Goal: Check status: Check status

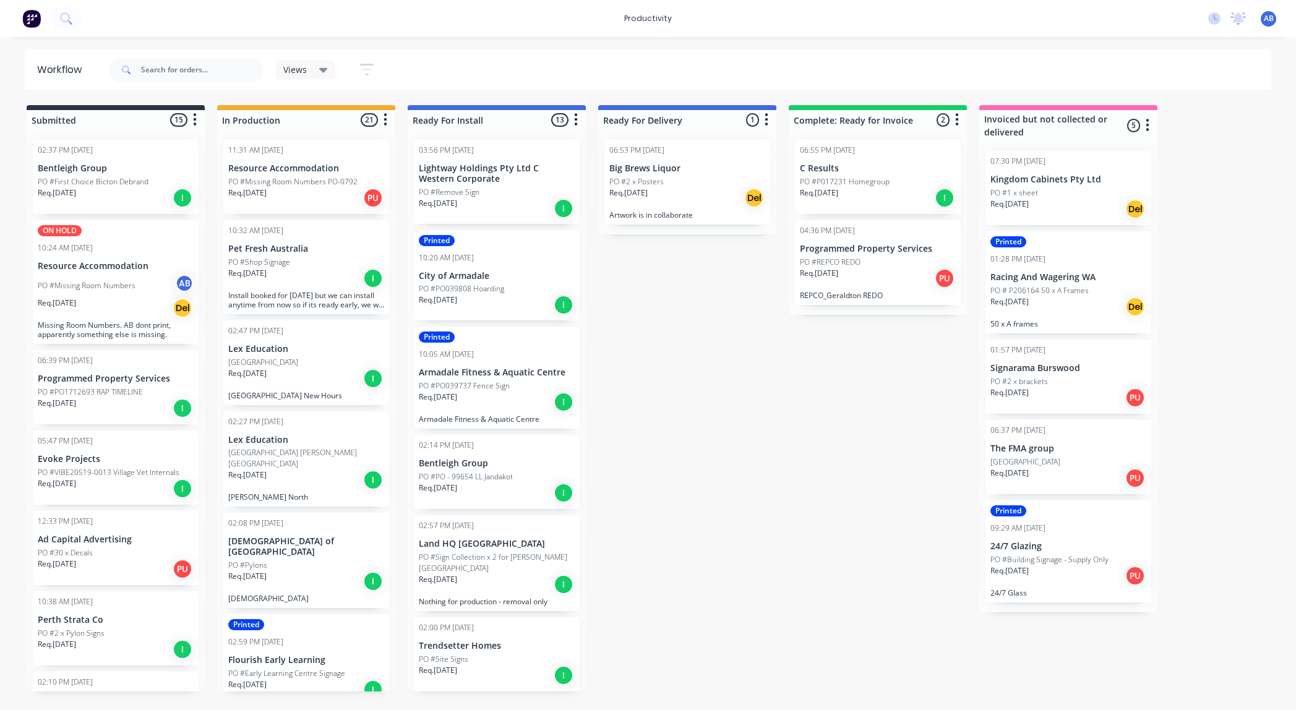
scroll to position [0, 11]
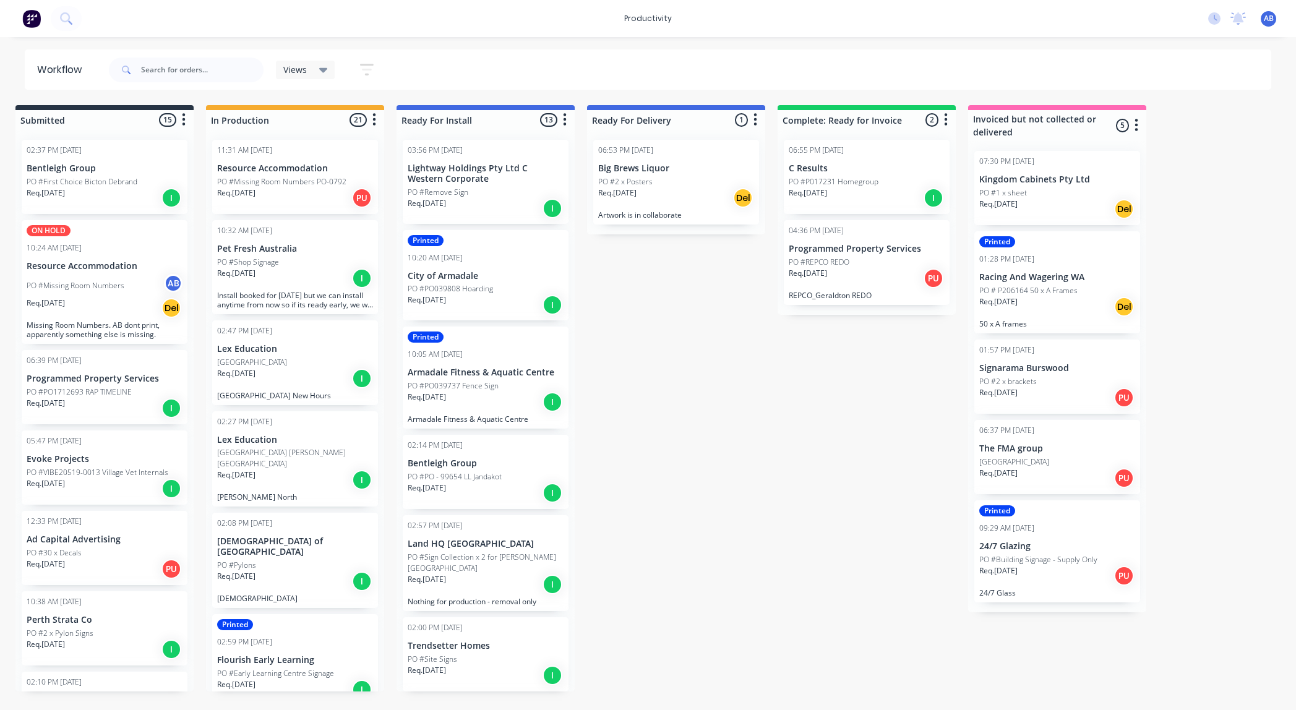
click at [304, 197] on div "Req. [DATE] PU" at bounding box center [295, 197] width 156 height 21
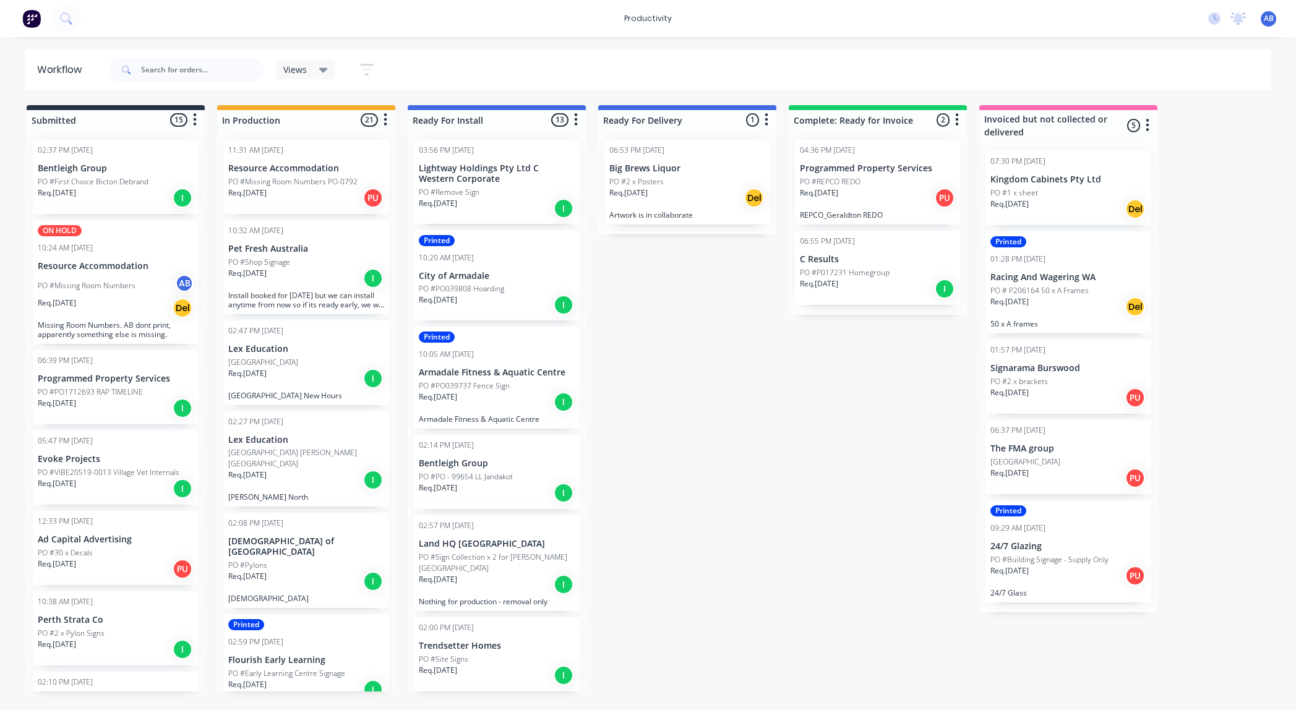
click at [314, 259] on div "PO #Shop Signage" at bounding box center [306, 262] width 156 height 11
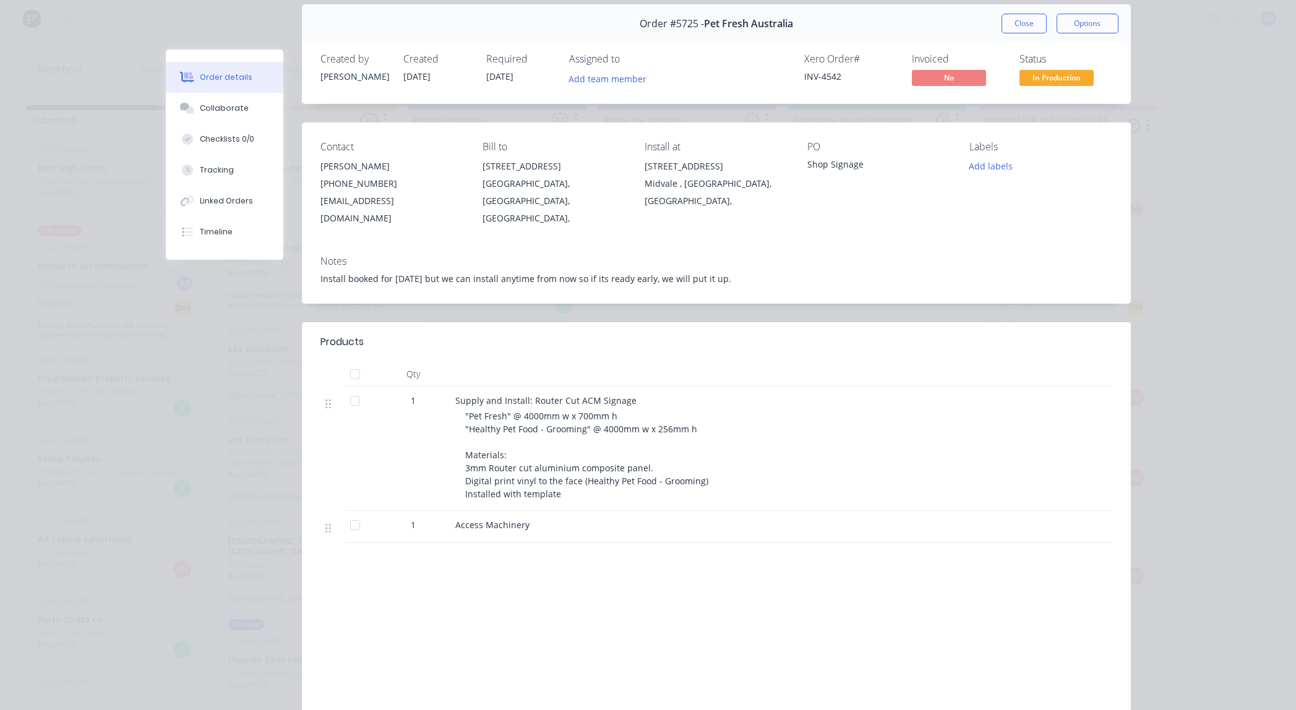
scroll to position [0, 1]
click at [1017, 22] on button "Close" at bounding box center [1024, 24] width 45 height 20
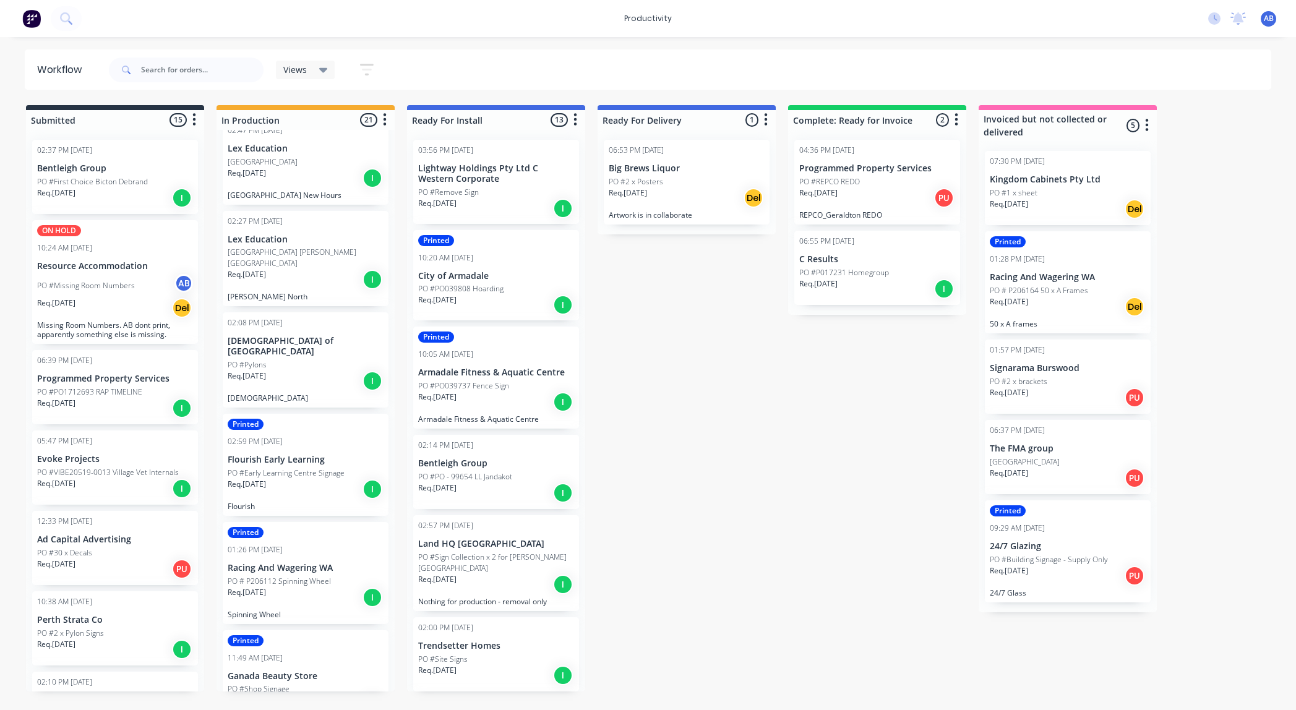
scroll to position [201, 0]
click at [284, 359] on div "PO #Pylons" at bounding box center [306, 364] width 156 height 11
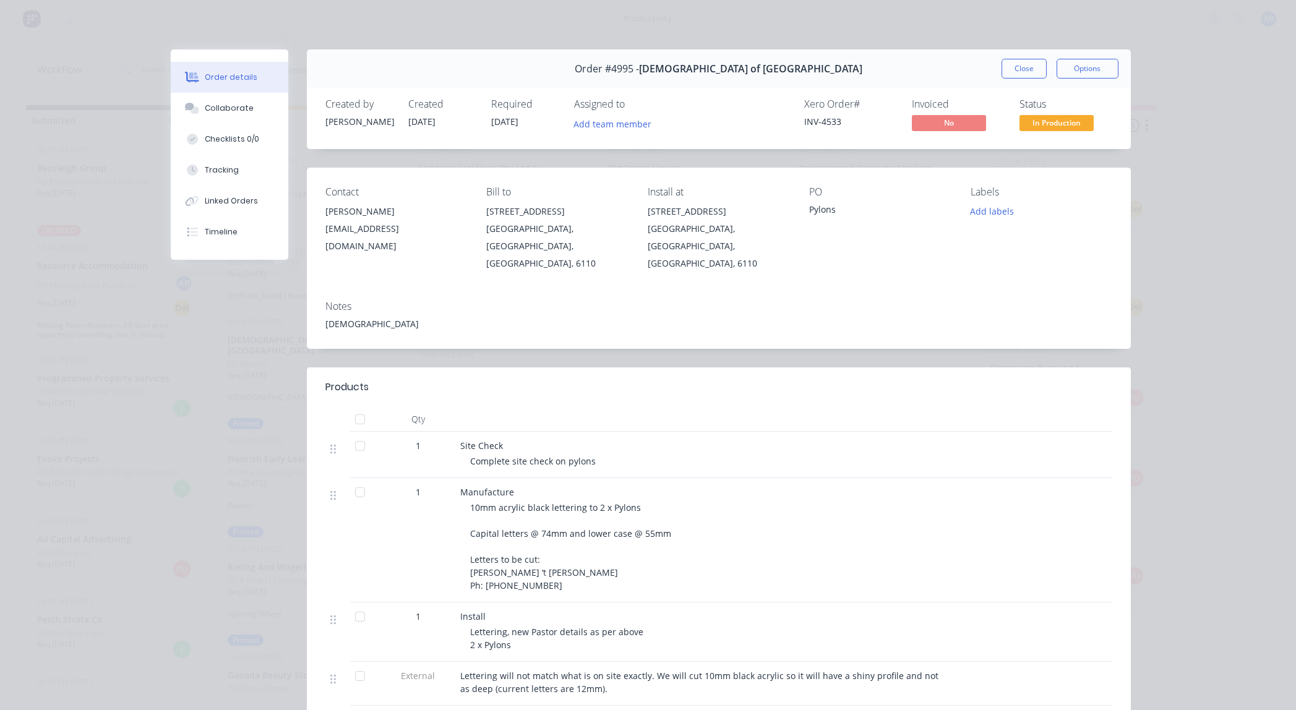
scroll to position [0, 0]
click at [1014, 66] on button "Close" at bounding box center [1024, 69] width 45 height 20
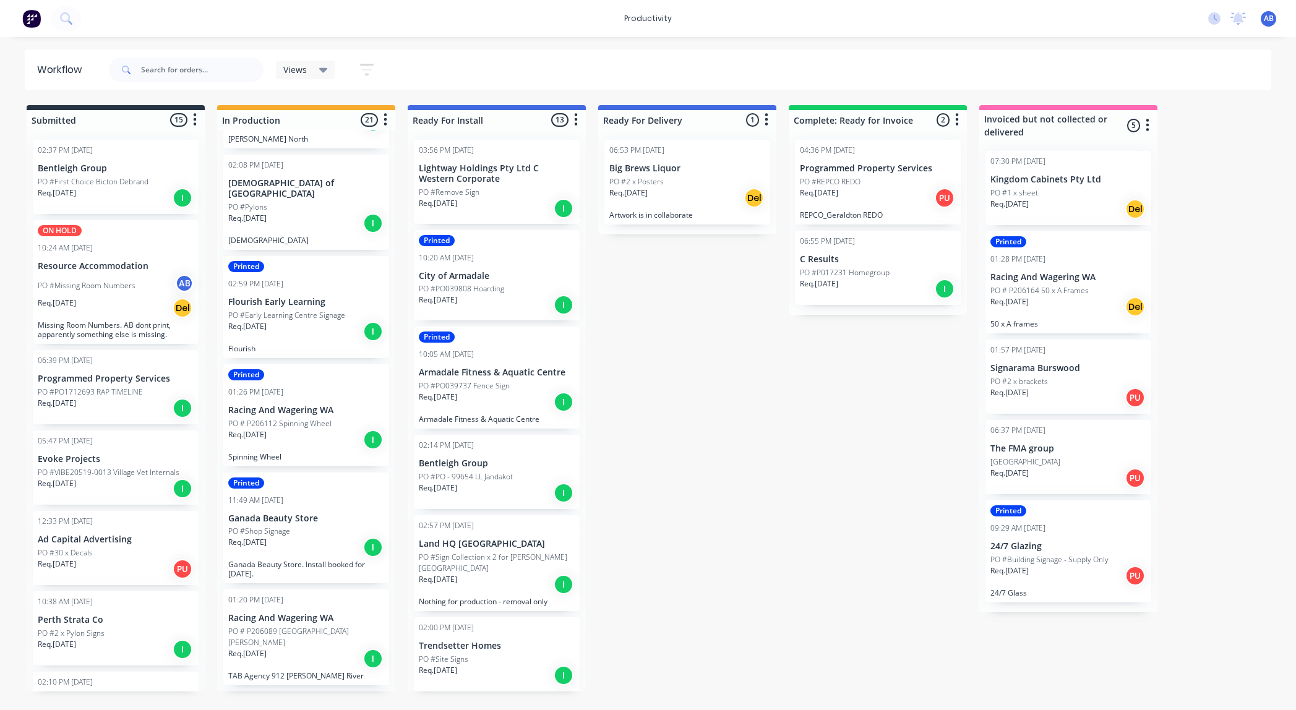
scroll to position [361, 0]
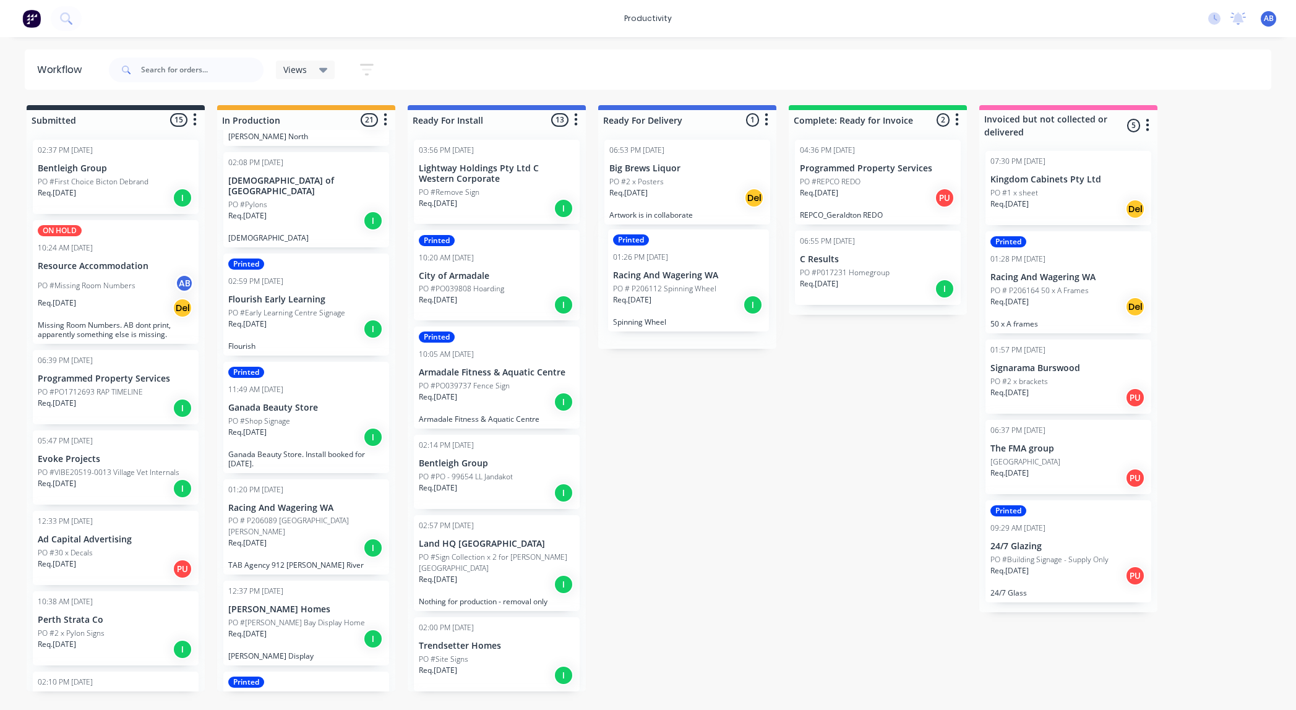
drag, startPoint x: 275, startPoint y: 418, endPoint x: 668, endPoint y: 293, distance: 412.7
click at [668, 293] on div "Submitted 15 Sort By Created date Required date Order number Customer name Most…" at bounding box center [753, 398] width 1525 height 587
click at [665, 295] on p "PO # P206112 Spinning Wheel" at bounding box center [660, 290] width 103 height 11
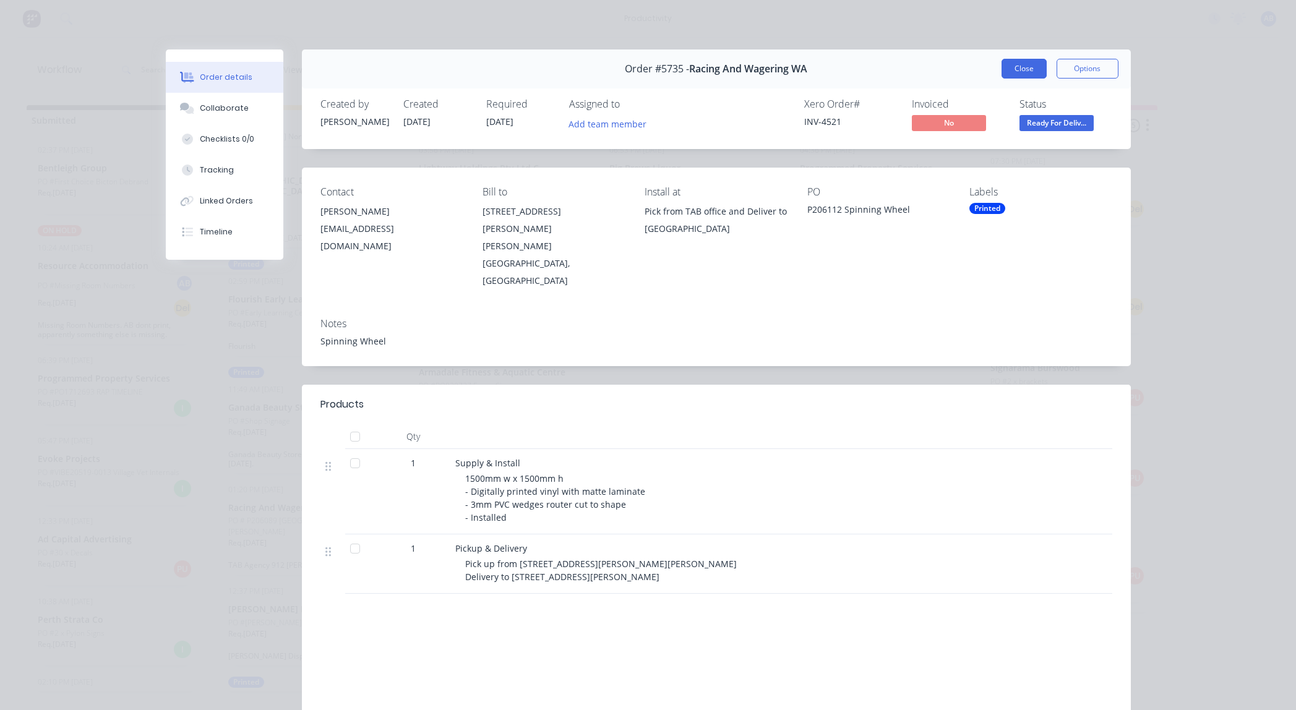
click at [1021, 71] on button "Close" at bounding box center [1024, 69] width 45 height 20
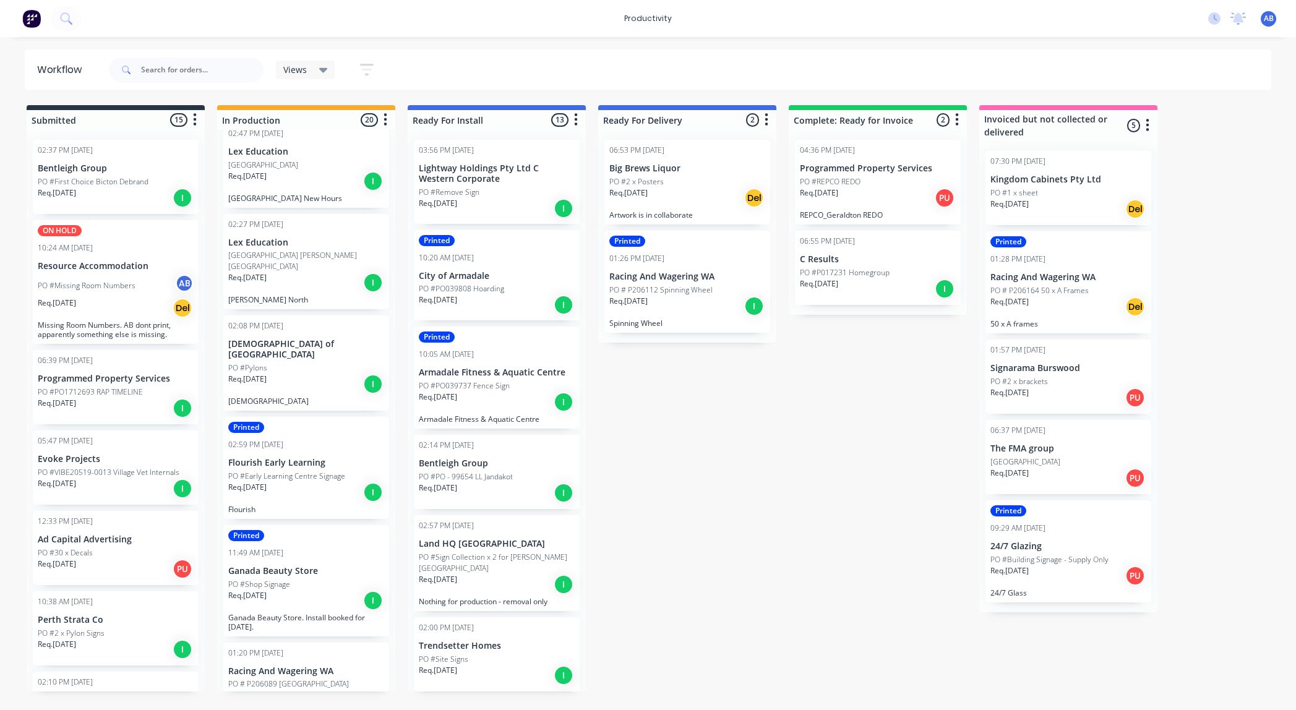
scroll to position [0, 0]
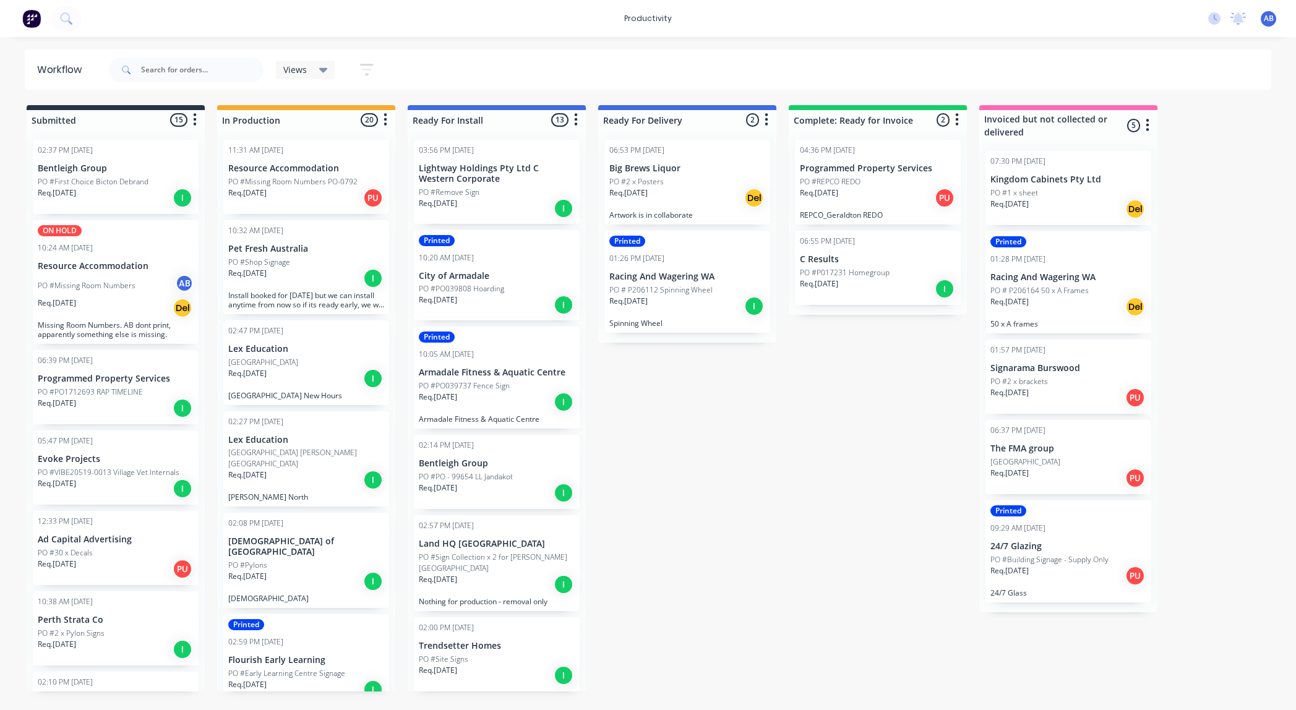
click at [296, 441] on p "Lex Education" at bounding box center [306, 440] width 156 height 11
